Goal: Information Seeking & Learning: Compare options

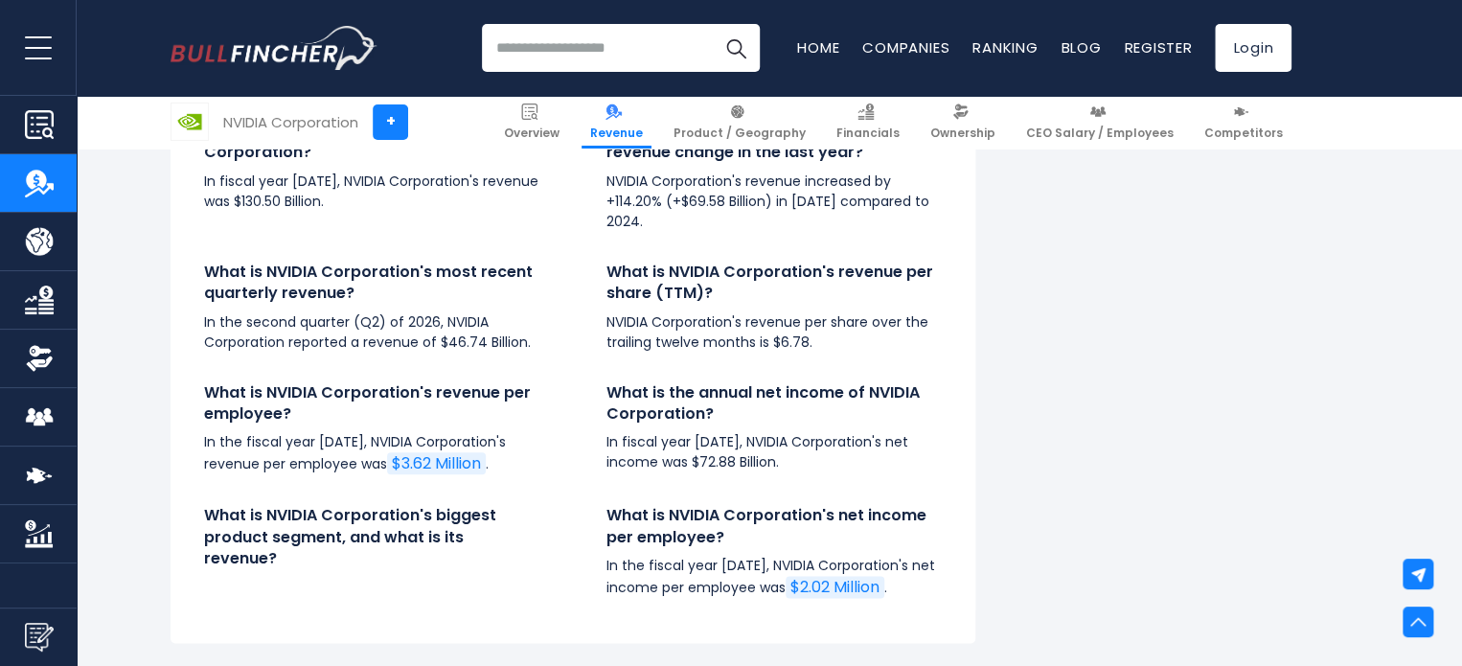
scroll to position [4482, 0]
click at [46, 371] on img "Company Ownership" at bounding box center [39, 358] width 29 height 29
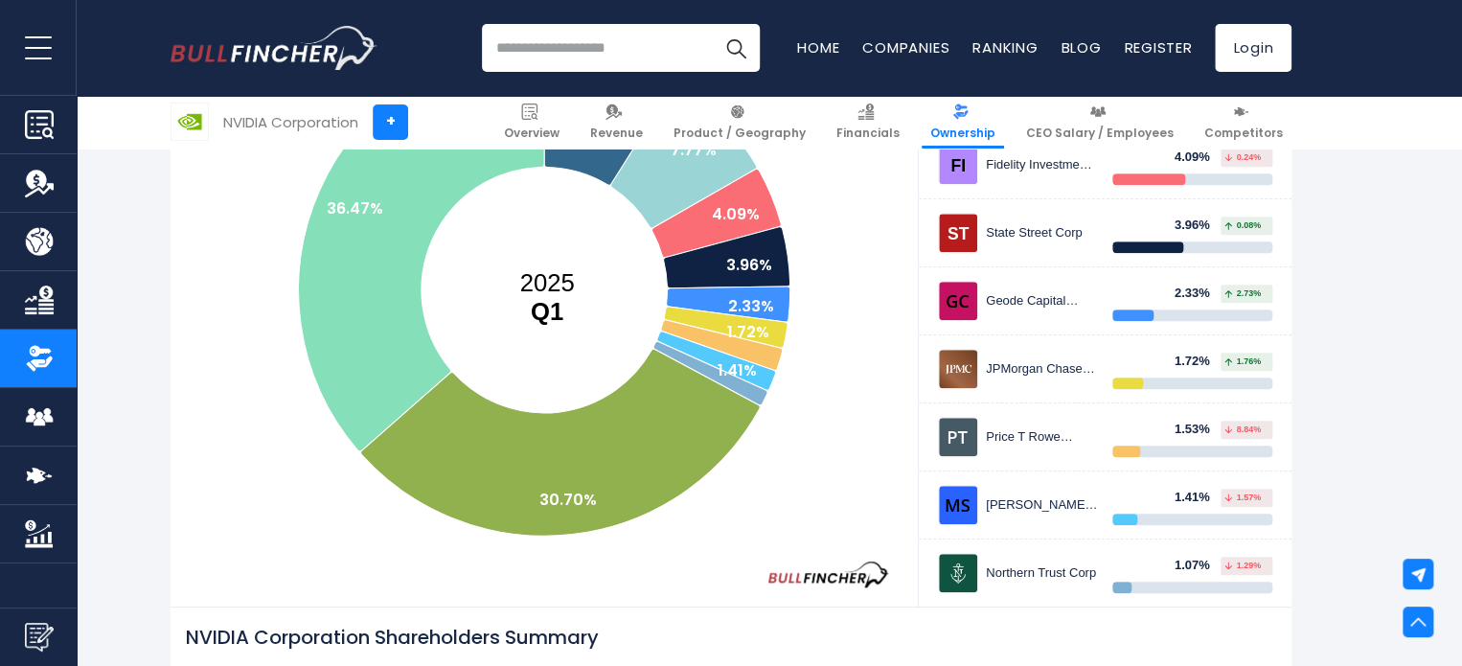
scroll to position [477, 0]
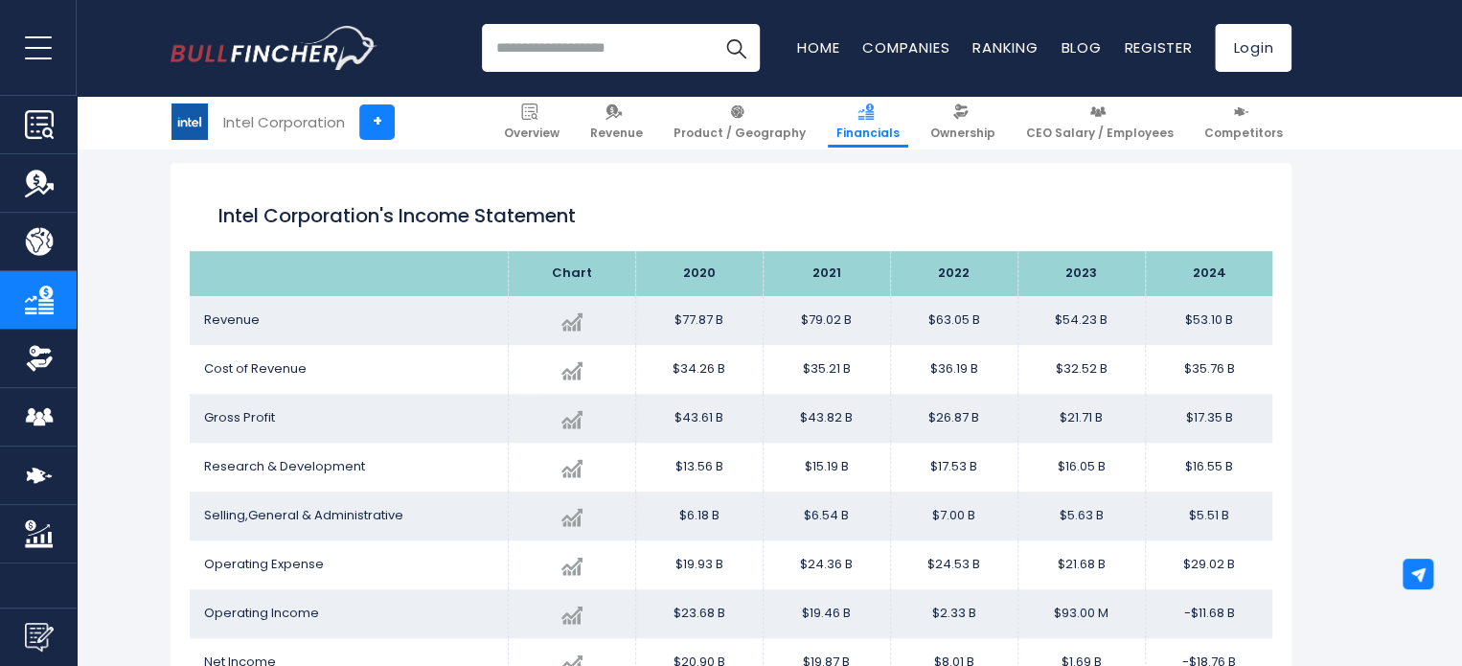
scroll to position [270, 0]
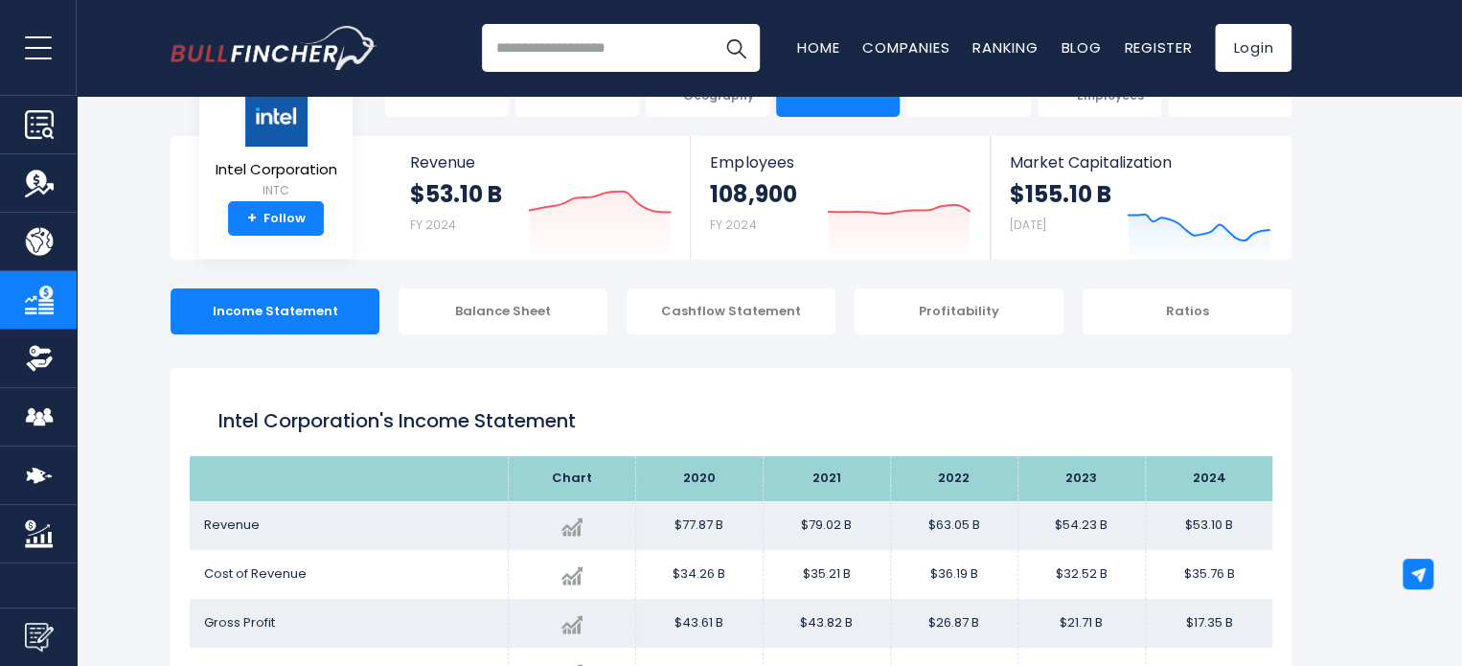
scroll to position [61, 0]
